Goal: Task Accomplishment & Management: Manage account settings

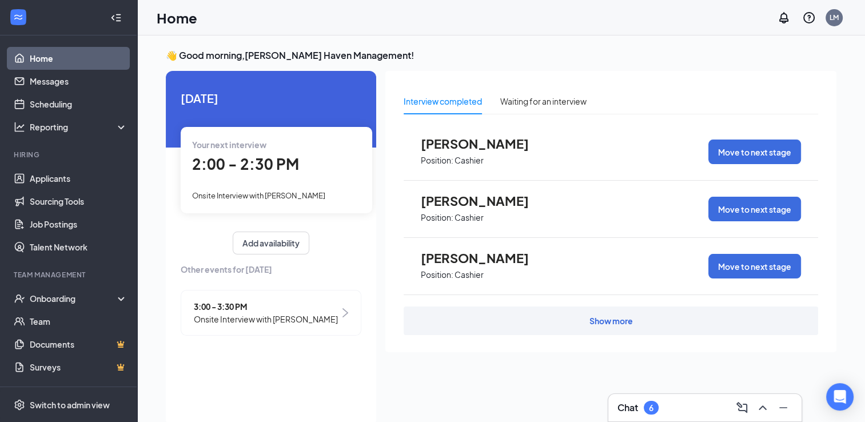
click at [236, 302] on span "3:00 - 3:30 PM" at bounding box center [266, 306] width 144 height 13
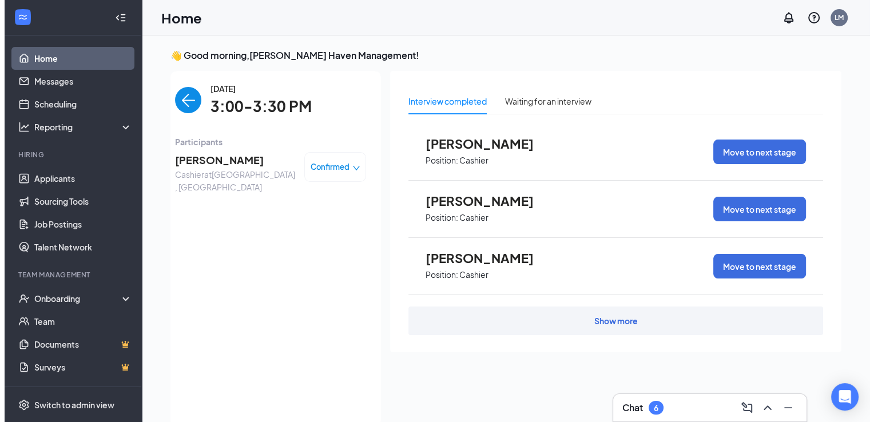
scroll to position [5, 0]
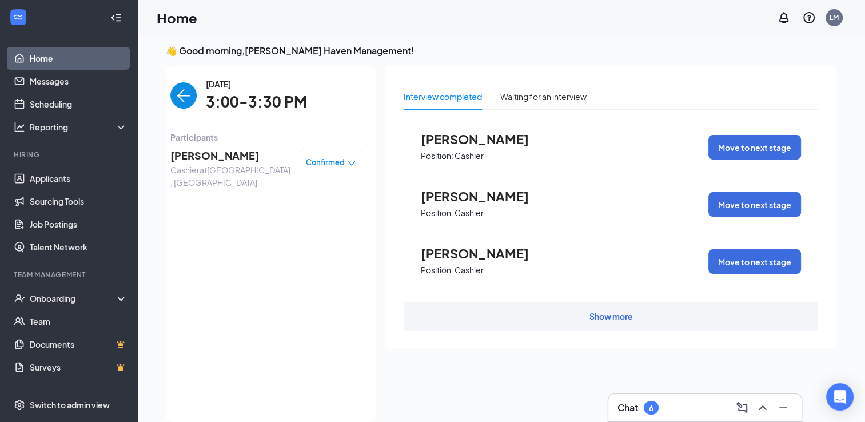
click at [215, 157] on span "[PERSON_NAME]" at bounding box center [230, 156] width 120 height 16
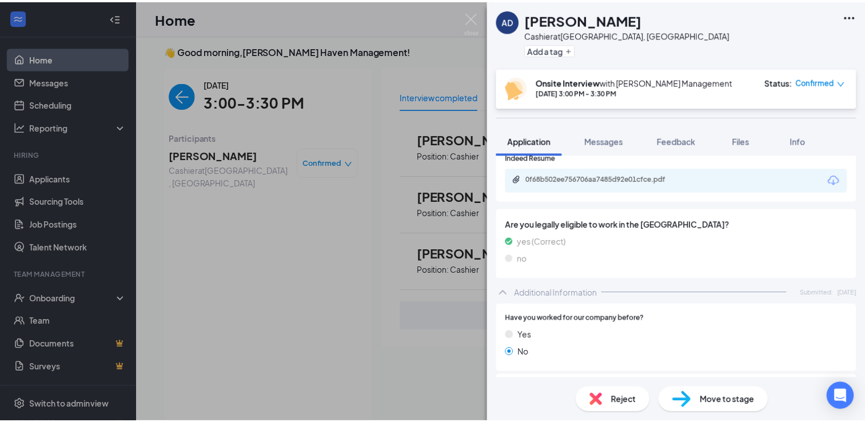
scroll to position [300, 0]
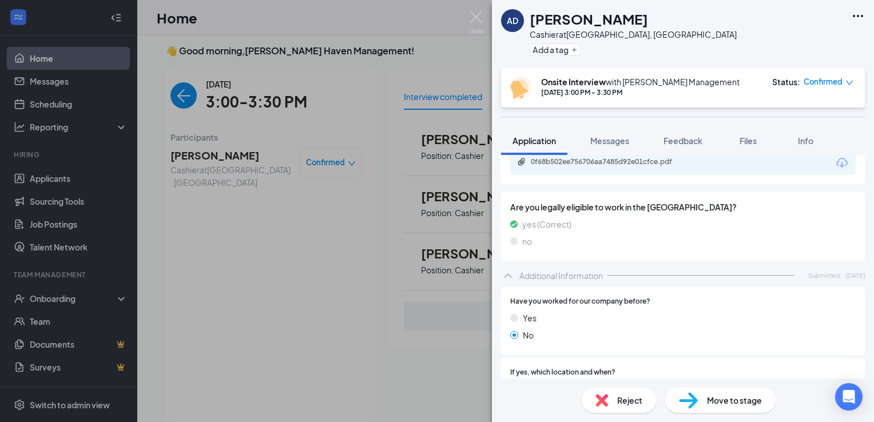
drag, startPoint x: 868, startPoint y: 213, endPoint x: 705, endPoint y: 238, distance: 165.5
click at [705, 238] on div "no" at bounding box center [683, 241] width 346 height 13
click at [835, 168] on icon "Download" at bounding box center [842, 163] width 14 height 14
drag, startPoint x: 193, startPoint y: 331, endPoint x: 247, endPoint y: 145, distance: 193.5
click at [191, 328] on div "AD Angel Draru [PERSON_NAME] at [GEOGRAPHIC_DATA], [GEOGRAPHIC_DATA] Add a tag …" at bounding box center [437, 211] width 874 height 422
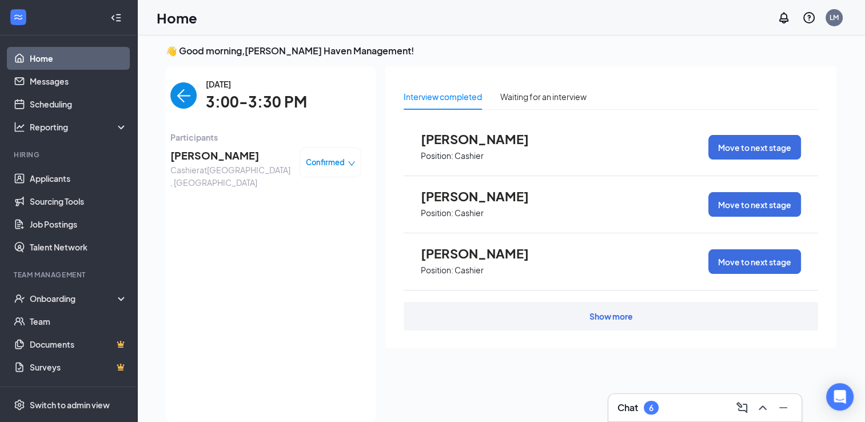
click at [553, 311] on div "Show more" at bounding box center [611, 316] width 415 height 29
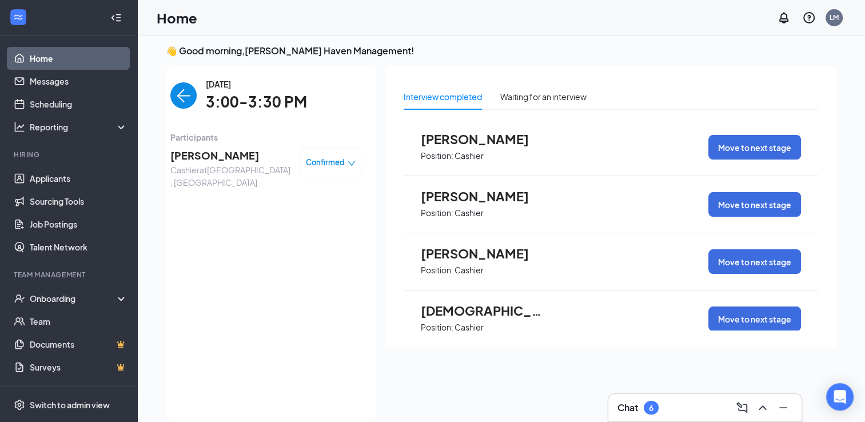
click at [527, 141] on span "[PERSON_NAME]" at bounding box center [484, 139] width 126 height 15
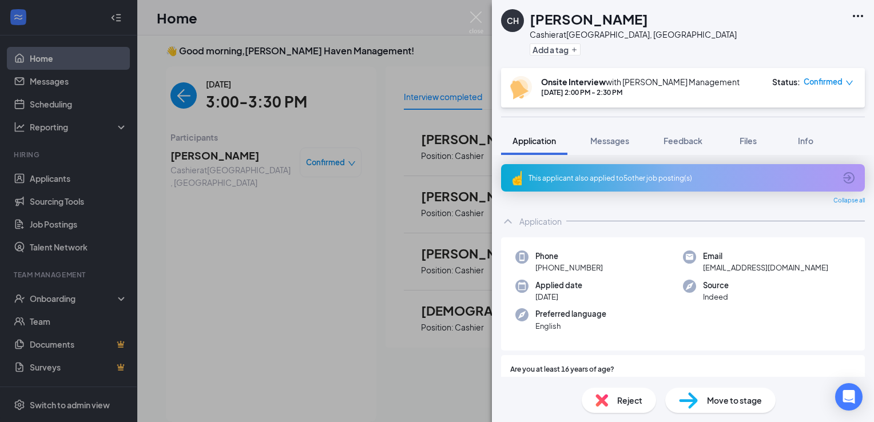
click at [625, 398] on span "Reject" at bounding box center [629, 400] width 25 height 13
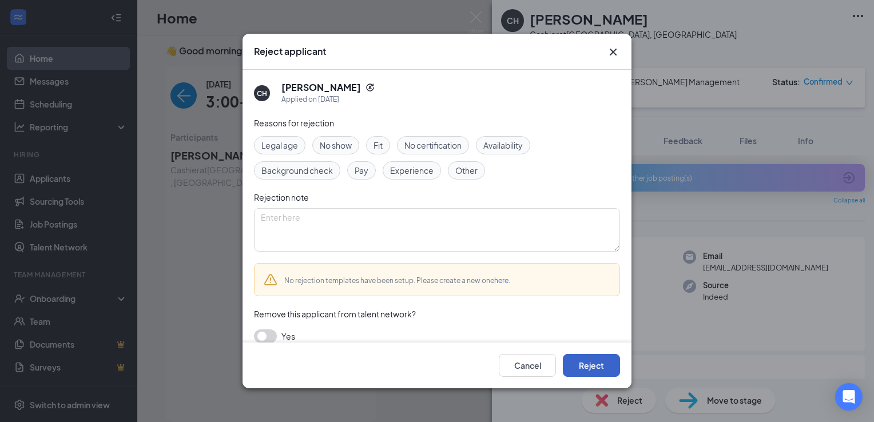
click at [595, 364] on button "Reject" at bounding box center [591, 365] width 57 height 23
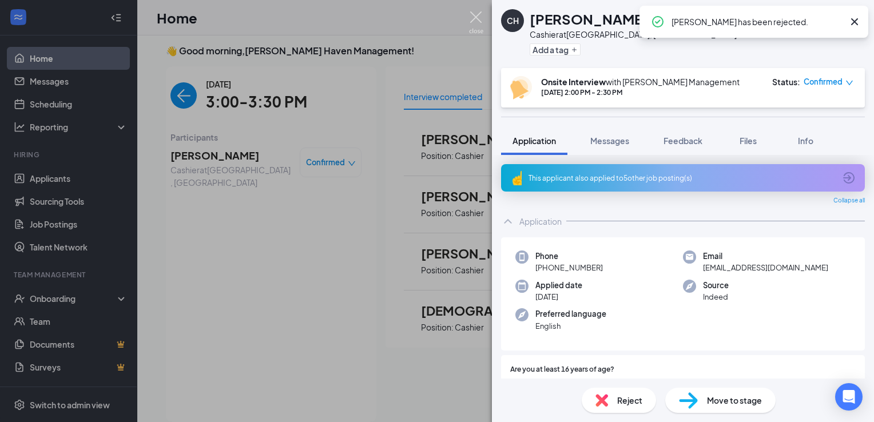
click at [473, 19] on img at bounding box center [476, 22] width 14 height 22
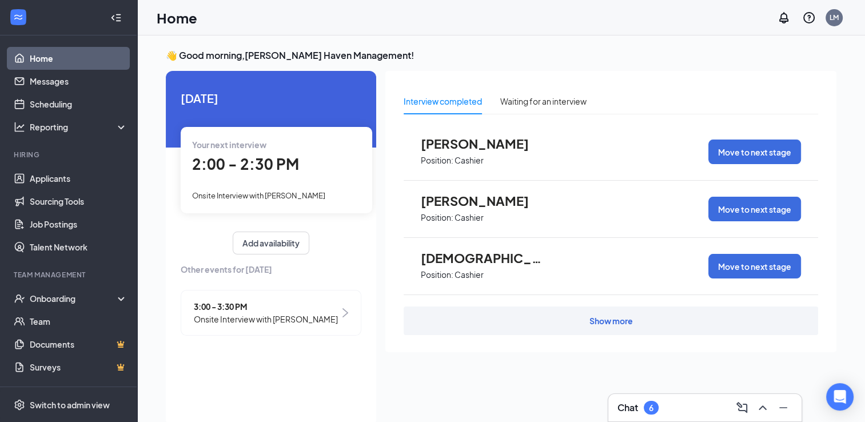
click at [616, 321] on div "Show more" at bounding box center [611, 320] width 43 height 11
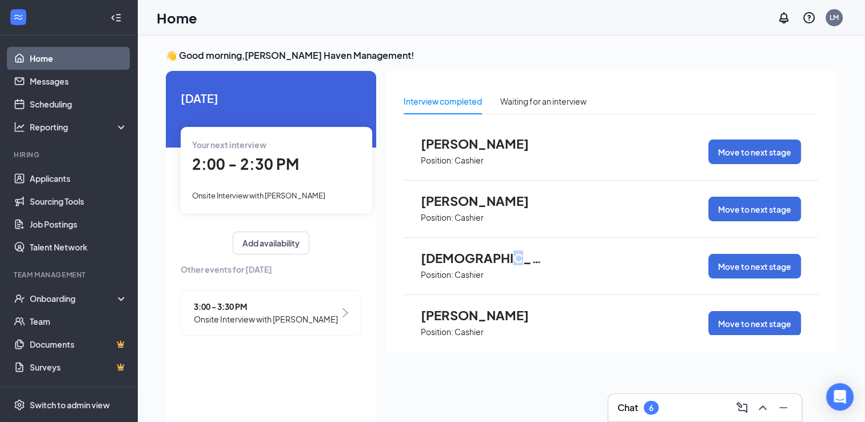
click at [503, 261] on span "[DEMOGRAPHIC_DATA][PERSON_NAME]" at bounding box center [484, 258] width 126 height 15
